Goal: Transaction & Acquisition: Purchase product/service

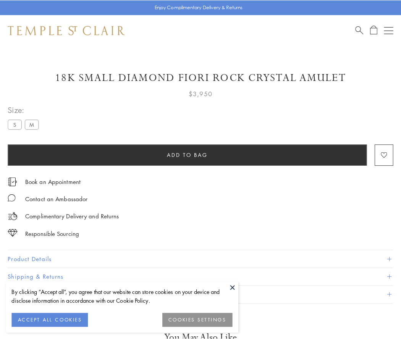
scroll to position [45, 0]
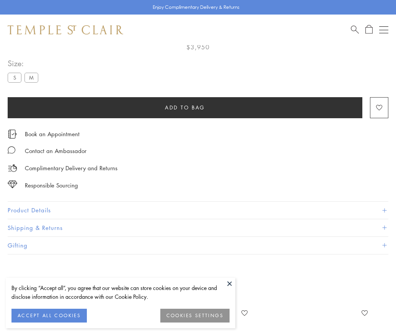
click at [185, 107] on span "Add to bag" at bounding box center [185, 107] width 40 height 8
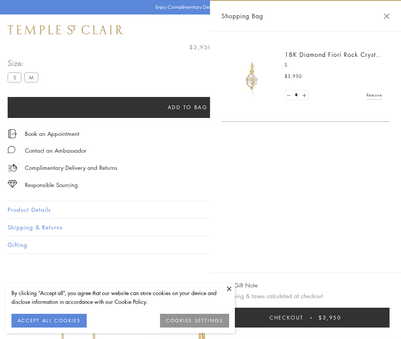
click at [306, 318] on button "Checkout $3,950" at bounding box center [306, 318] width 168 height 20
